Goal: Information Seeking & Learning: Compare options

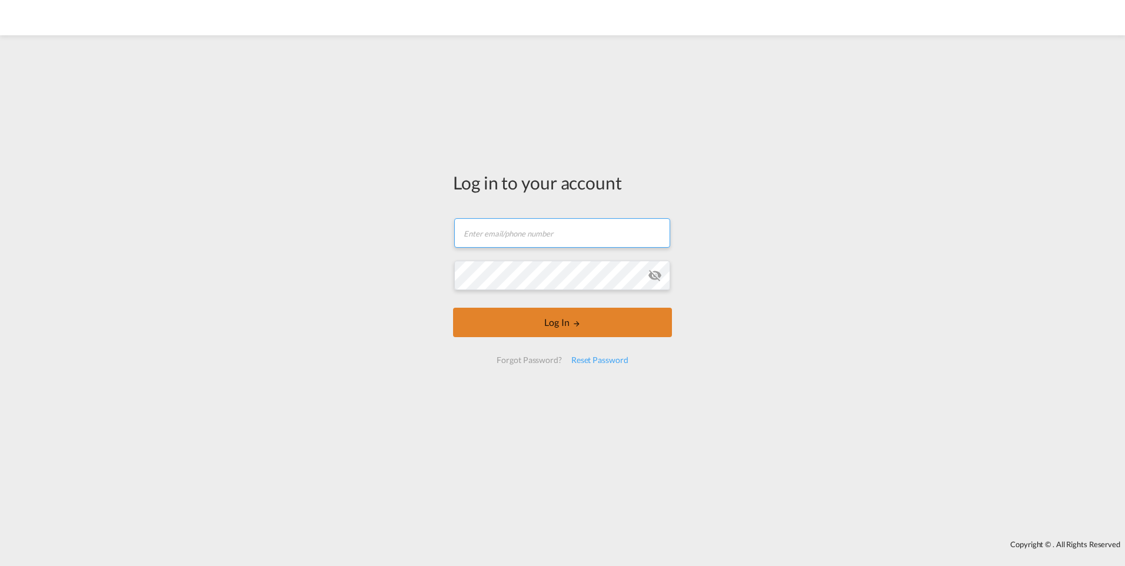
type input "[PERSON_NAME][EMAIL_ADDRESS][DOMAIN_NAME]"
click at [547, 327] on button "Log In" at bounding box center [562, 322] width 219 height 29
